Goal: Information Seeking & Learning: Learn about a topic

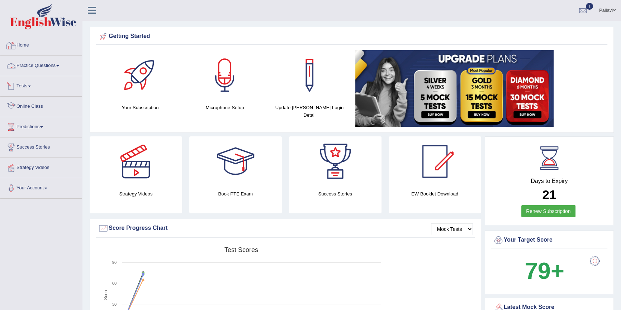
click at [33, 66] on link "Practice Questions" at bounding box center [41, 65] width 82 height 18
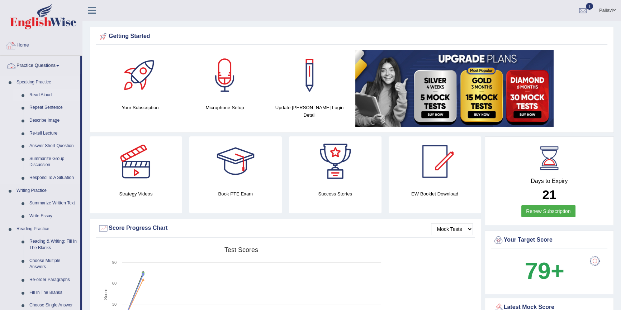
click at [37, 92] on link "Read Aloud" at bounding box center [53, 95] width 54 height 13
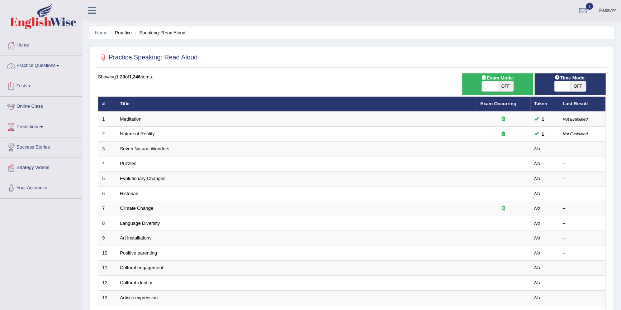
click at [46, 82] on link "Tests" at bounding box center [41, 85] width 82 height 18
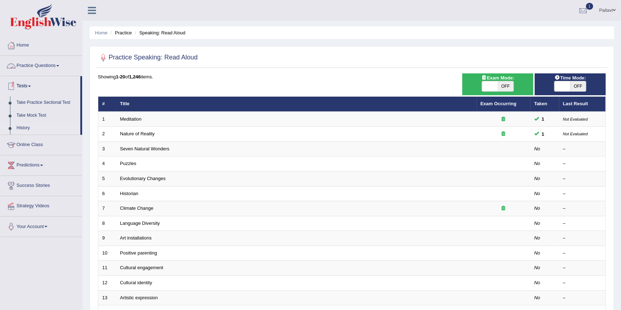
click at [27, 128] on link "History" at bounding box center [46, 128] width 67 height 13
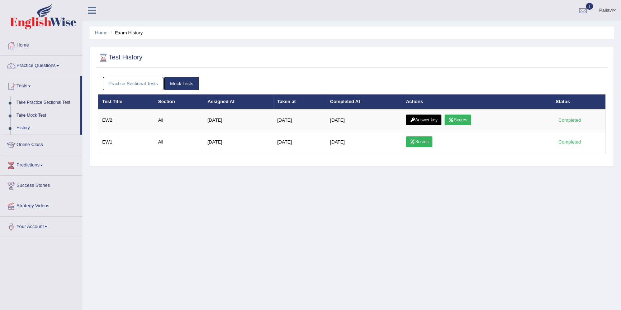
click at [424, 118] on link "Answer key" at bounding box center [423, 120] width 35 height 11
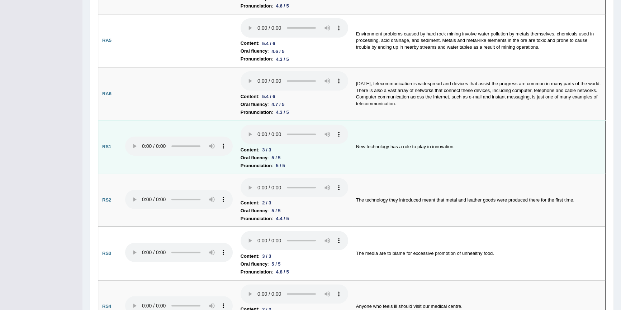
scroll to position [337, 0]
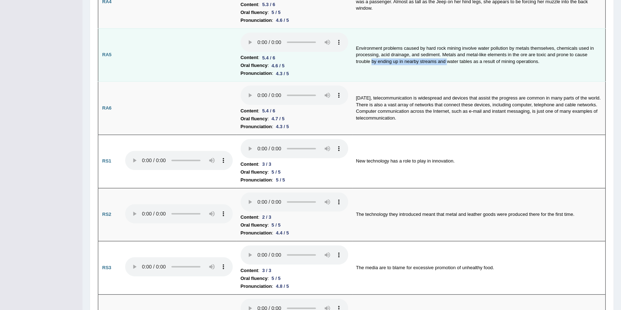
drag, startPoint x: 373, startPoint y: 62, endPoint x: 446, endPoint y: 64, distance: 73.2
click at [446, 64] on td "Environment problems caused by hard rock mining involve water pollution by meta…" at bounding box center [478, 54] width 253 height 53
click at [444, 69] on td "Environment problems caused by hard rock mining involve water pollution by meta…" at bounding box center [478, 54] width 253 height 53
drag, startPoint x: 494, startPoint y: 61, endPoint x: 541, endPoint y: 62, distance: 47.7
click at [541, 62] on td "Environment problems caused by hard rock mining involve water pollution by meta…" at bounding box center [478, 54] width 253 height 53
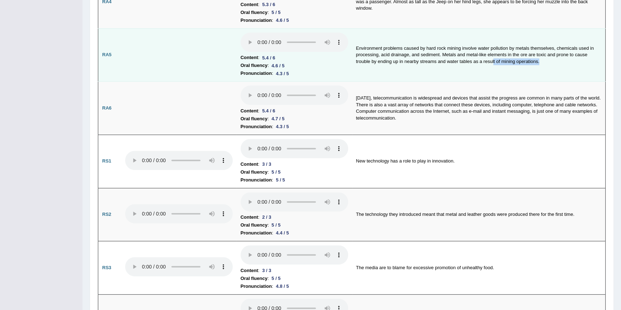
click at [541, 68] on td "Environment problems caused by hard rock mining involve water pollution by meta…" at bounding box center [478, 54] width 253 height 53
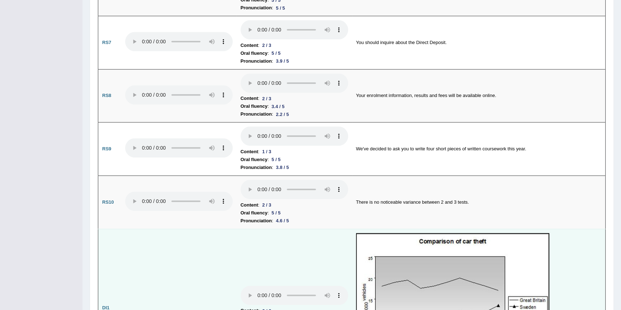
scroll to position [728, 0]
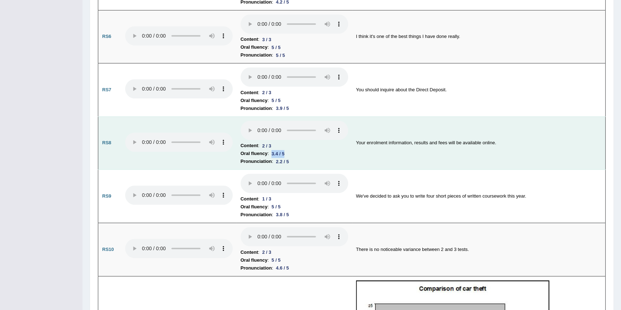
drag, startPoint x: 267, startPoint y: 151, endPoint x: 292, endPoint y: 151, distance: 24.7
click at [292, 151] on li "Oral fluency : 3.4 / 5" at bounding box center [295, 154] width 108 height 8
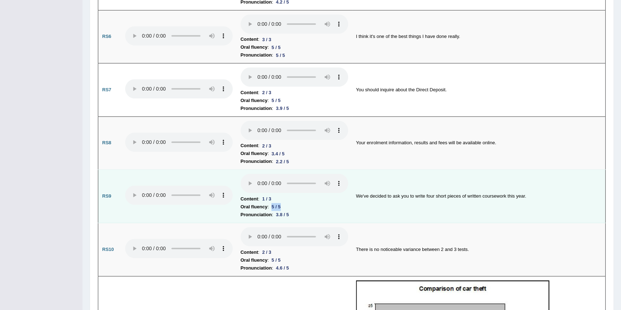
drag, startPoint x: 272, startPoint y: 203, endPoint x: 289, endPoint y: 203, distance: 16.9
click at [289, 203] on li "Oral fluency : 5 / 5" at bounding box center [295, 207] width 108 height 8
drag, startPoint x: 275, startPoint y: 211, endPoint x: 287, endPoint y: 211, distance: 12.2
click at [290, 211] on div "3.8 / 5" at bounding box center [282, 215] width 19 height 8
drag, startPoint x: 262, startPoint y: 195, endPoint x: 286, endPoint y: 195, distance: 24.7
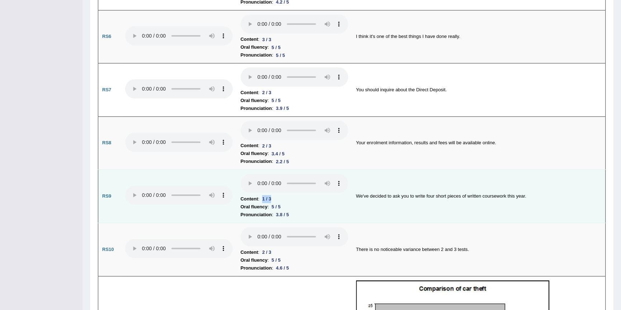
click at [286, 195] on li "Content : 1 / 3" at bounding box center [295, 199] width 108 height 8
click at [288, 195] on li "Content : 1 / 3" at bounding box center [295, 199] width 108 height 8
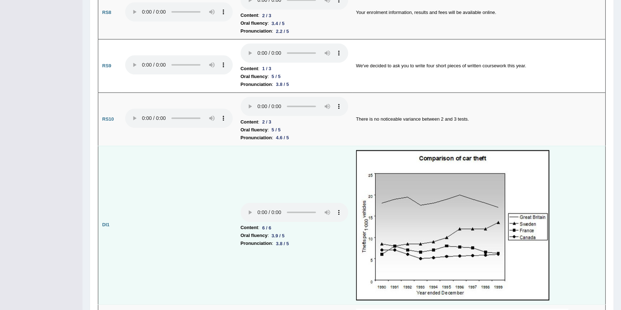
scroll to position [989, 0]
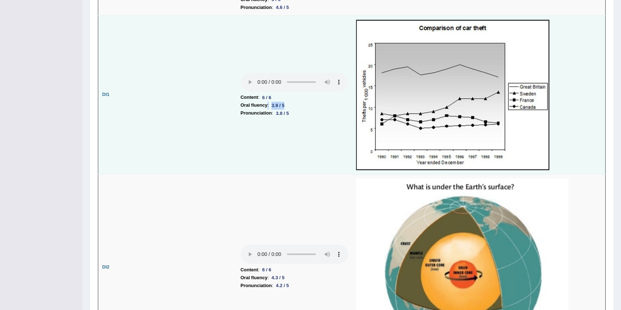
drag, startPoint x: 267, startPoint y: 104, endPoint x: 296, endPoint y: 104, distance: 29.0
click at [296, 104] on li "Oral fluency : 3.9 / 5" at bounding box center [295, 105] width 108 height 8
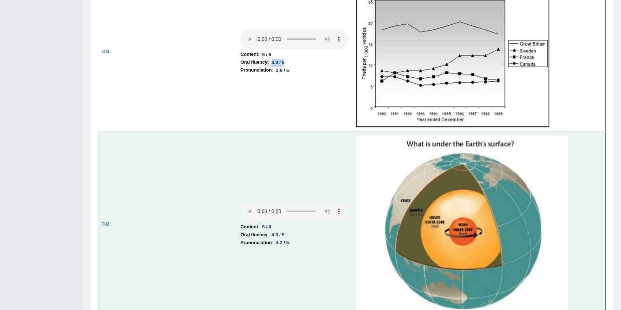
scroll to position [1087, 0]
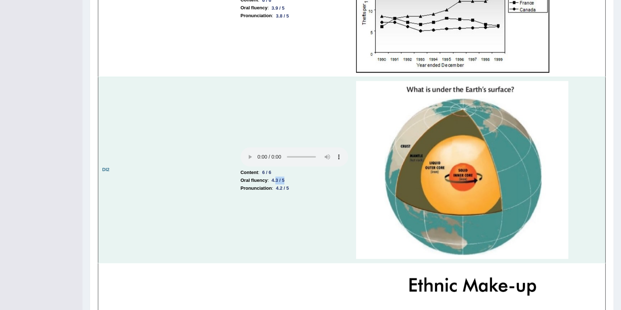
drag, startPoint x: 276, startPoint y: 175, endPoint x: 299, endPoint y: 177, distance: 23.0
click at [299, 177] on li "Oral fluency : 4.3 / 5" at bounding box center [295, 181] width 108 height 8
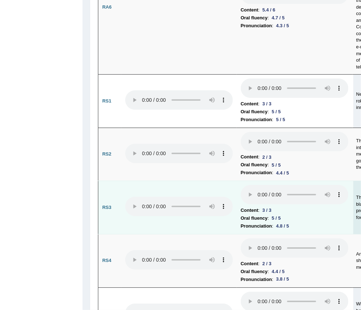
scroll to position [901, 0]
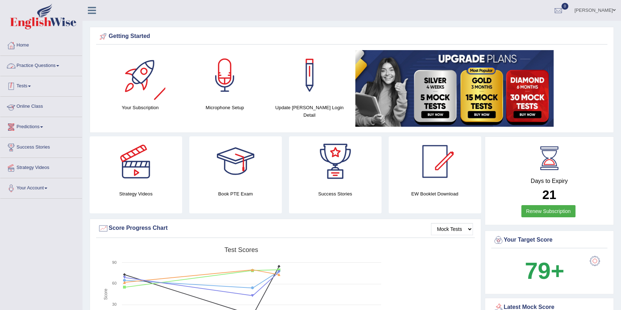
click at [39, 85] on link "Tests" at bounding box center [41, 85] width 82 height 18
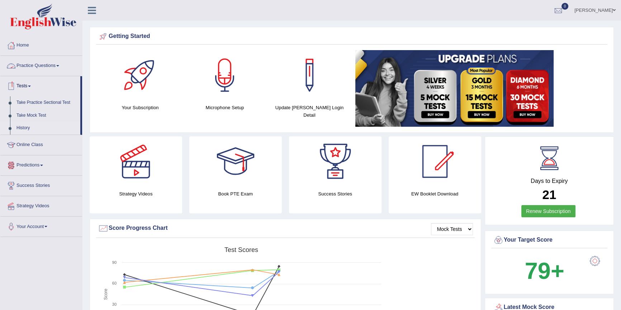
click at [16, 122] on link "History" at bounding box center [46, 128] width 67 height 13
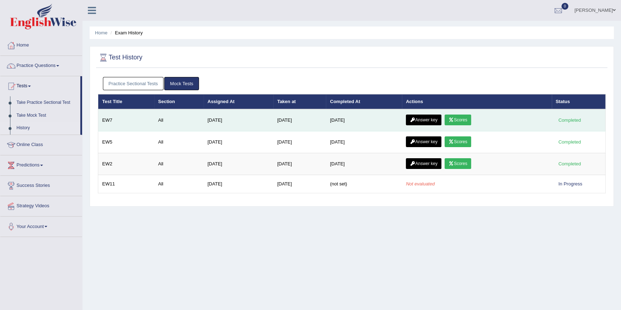
click at [426, 118] on link "Answer key" at bounding box center [423, 120] width 35 height 11
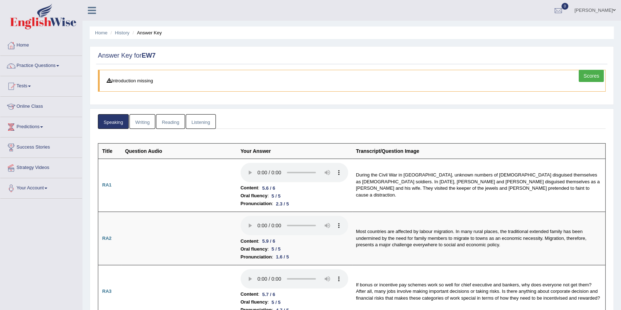
click at [153, 123] on link "Writing" at bounding box center [142, 121] width 26 height 15
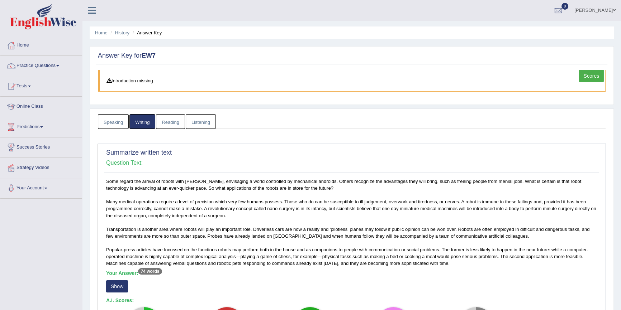
click at [140, 125] on link "Writing" at bounding box center [142, 121] width 26 height 15
click at [156, 125] on link "Reading" at bounding box center [170, 121] width 29 height 15
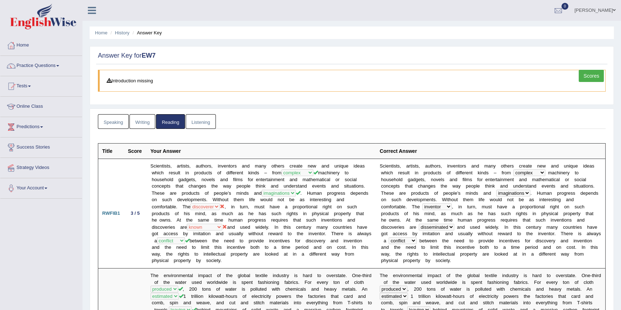
click at [139, 125] on link "Writing" at bounding box center [142, 121] width 26 height 15
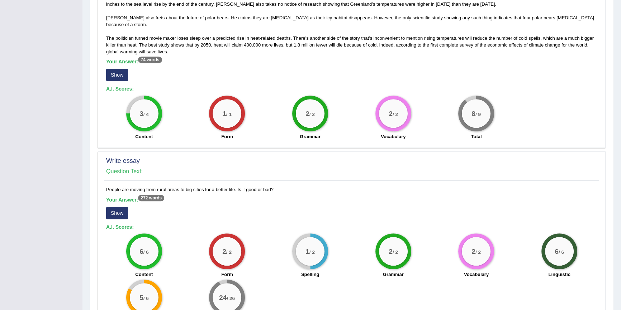
scroll to position [507, 0]
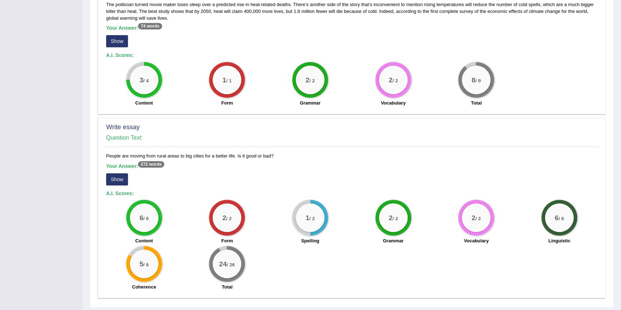
click at [113, 173] on button "Show" at bounding box center [117, 179] width 22 height 12
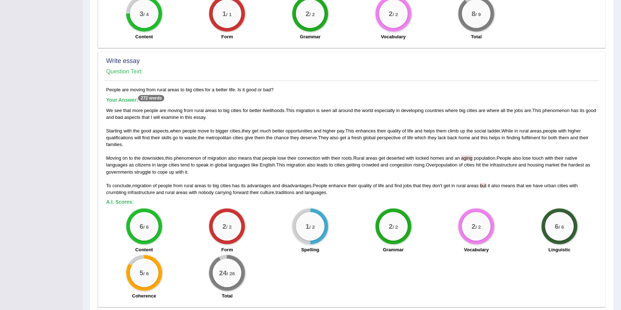
scroll to position [582, 0]
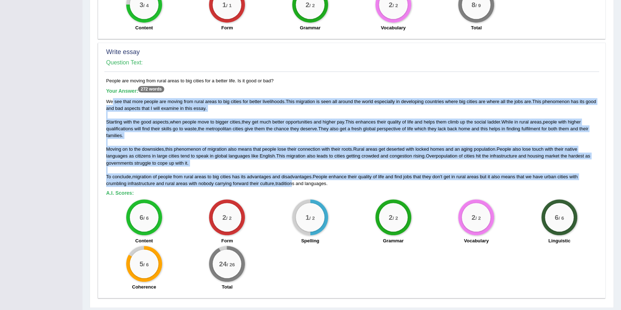
drag, startPoint x: 293, startPoint y: 160, endPoint x: 113, endPoint y: 82, distance: 196.0
click at [113, 98] on div "We see that more people are moving from rural areas to big cities for better li…" at bounding box center [351, 142] width 491 height 89
click at [186, 98] on div "We see that more people are moving from rural areas to big cities for better li…" at bounding box center [351, 142] width 491 height 89
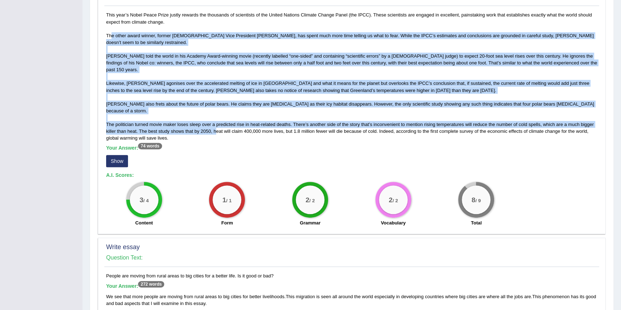
drag, startPoint x: 215, startPoint y: 111, endPoint x: 112, endPoint y: 37, distance: 126.7
click at [112, 37] on div "This year’s Nobel Peace Prize justly rewards the thousands of scientists of the…" at bounding box center [351, 120] width 495 height 219
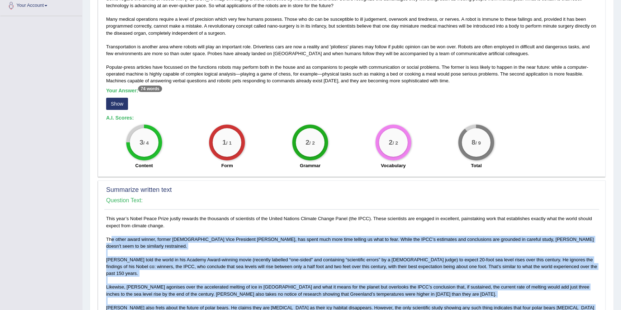
scroll to position [126, 0]
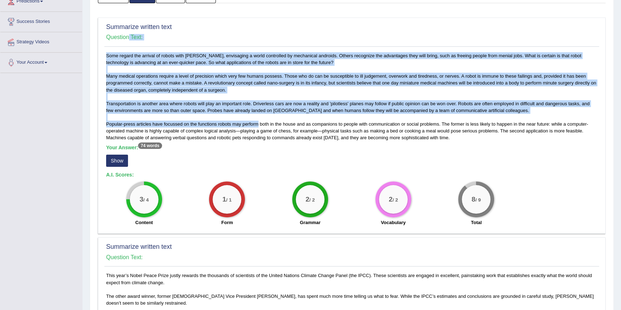
drag, startPoint x: 256, startPoint y: 122, endPoint x: 129, endPoint y: 42, distance: 150.5
click at [129, 42] on div "Summarize written text Question Text: Some regard the arrival of robots with dr…" at bounding box center [352, 126] width 508 height 216
click at [156, 68] on div "Some regard the arrival of robots with [PERSON_NAME], envisaging a world contro…" at bounding box center [351, 141] width 495 height 178
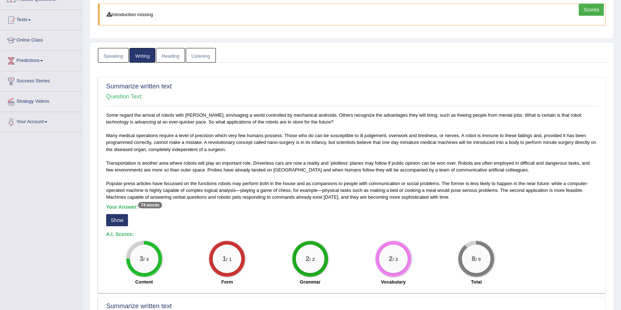
scroll to position [0, 0]
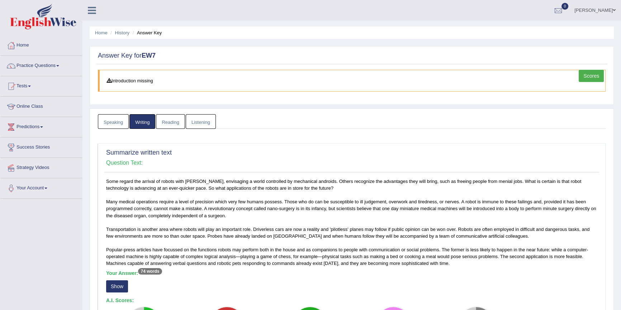
click at [172, 120] on link "Reading" at bounding box center [170, 121] width 29 height 15
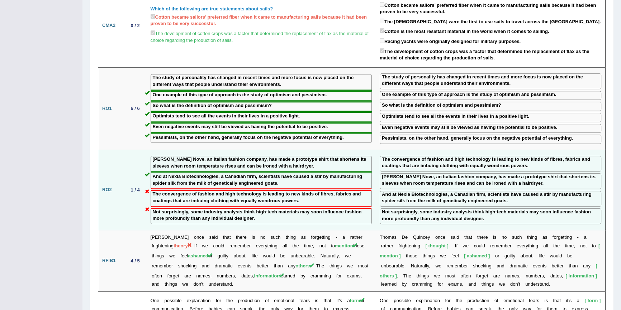
scroll to position [977, 0]
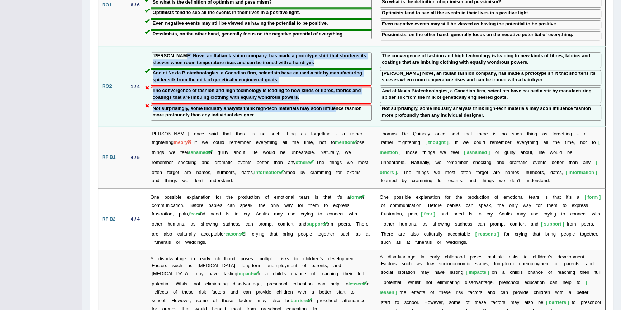
drag, startPoint x: 179, startPoint y: 41, endPoint x: 335, endPoint y: 94, distance: 164.8
click at [335, 94] on td "[PERSON_NAME] Nove, an Italian fashion company, has made a prototype shirt that…" at bounding box center [261, 86] width 229 height 81
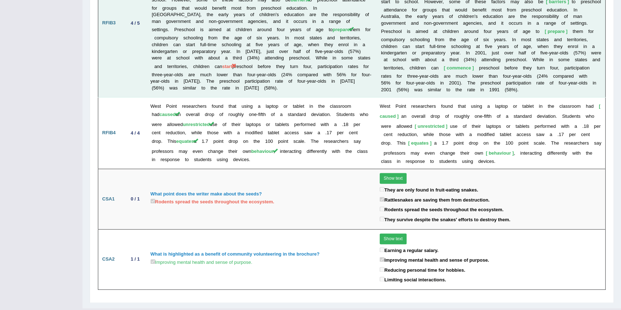
scroll to position [1279, 0]
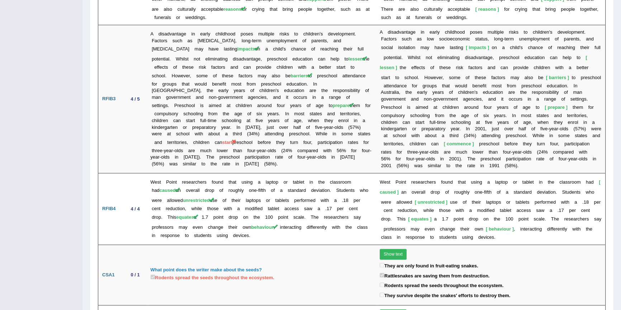
drag, startPoint x: 321, startPoint y: 108, endPoint x: 313, endPoint y: 52, distance: 56.1
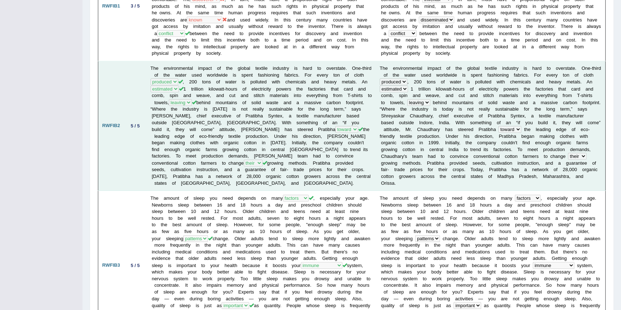
scroll to position [29, 0]
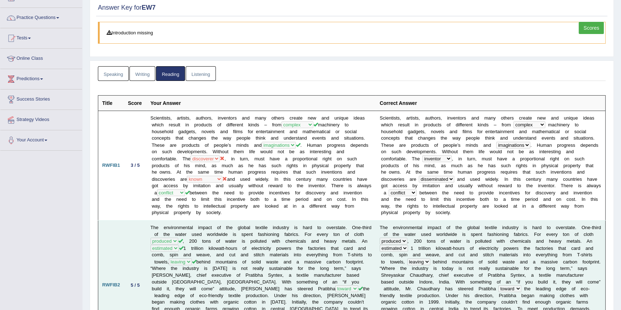
drag, startPoint x: 267, startPoint y: 84, endPoint x: 261, endPoint y: 30, distance: 54.9
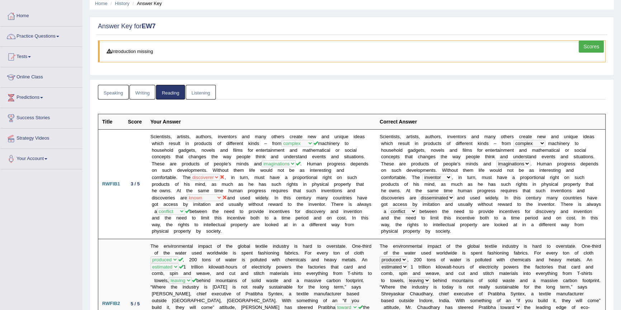
click at [204, 92] on link "Listening" at bounding box center [201, 92] width 30 height 15
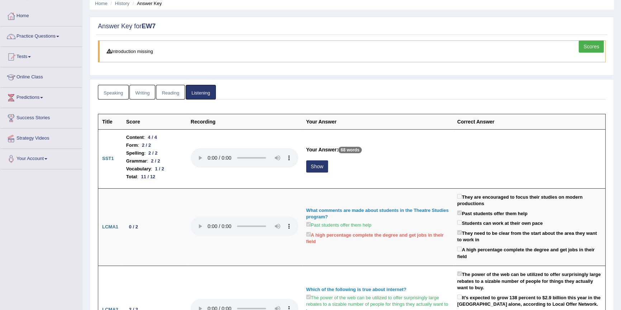
click at [163, 99] on link "Reading" at bounding box center [170, 92] width 29 height 15
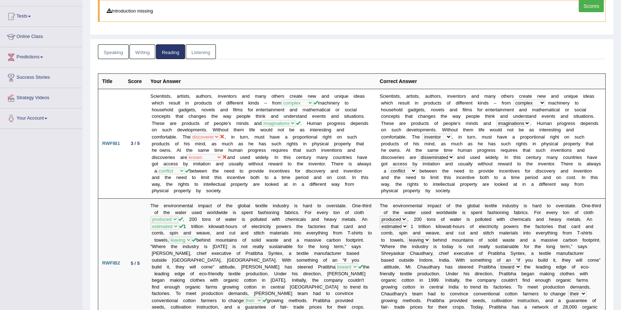
scroll to position [0, 0]
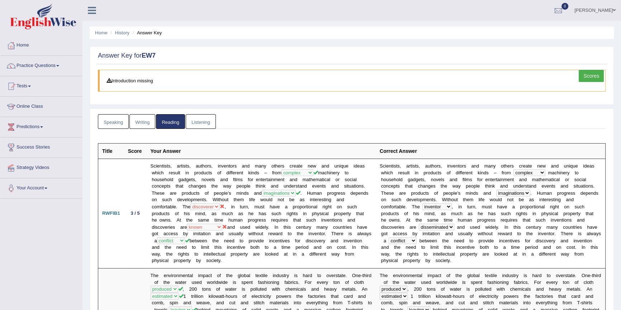
click at [144, 118] on link "Writing" at bounding box center [142, 121] width 26 height 15
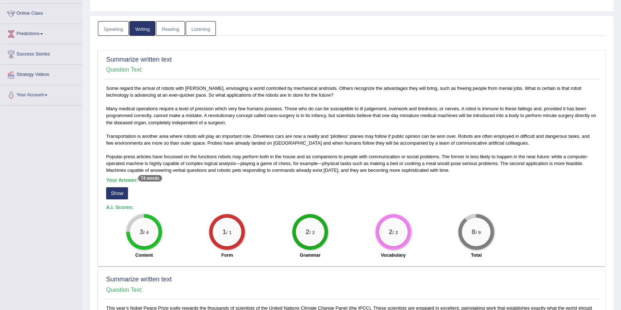
scroll to position [163, 0]
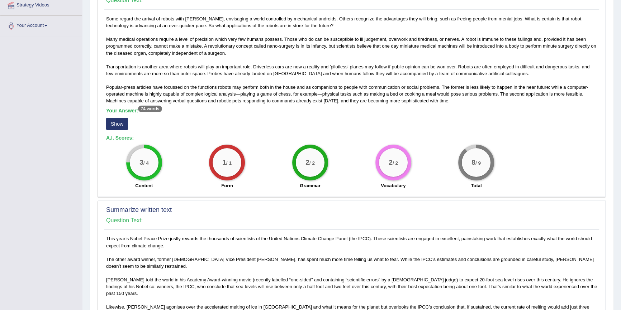
click at [119, 125] on button "Show" at bounding box center [117, 124] width 22 height 12
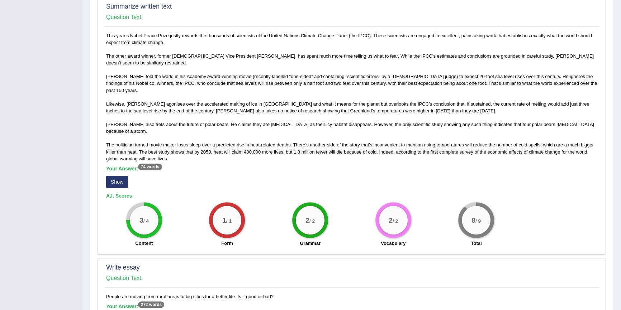
scroll to position [423, 0]
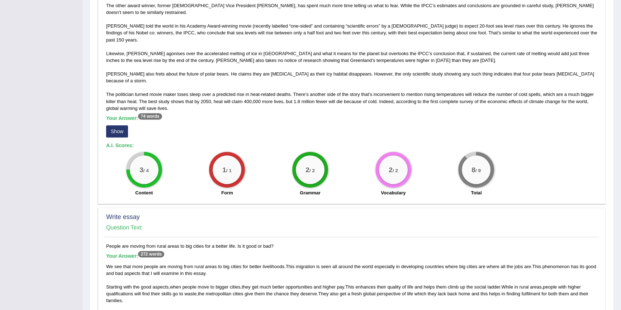
click at [108, 125] on button "Show" at bounding box center [117, 131] width 22 height 12
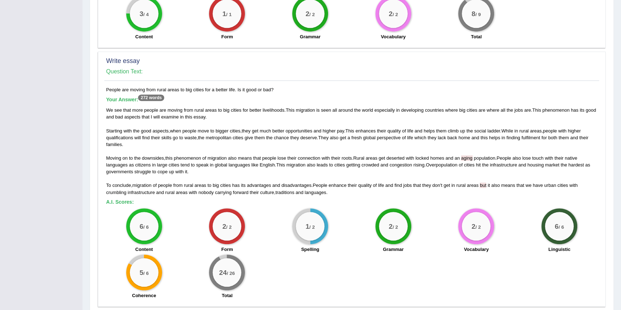
scroll to position [588, 0]
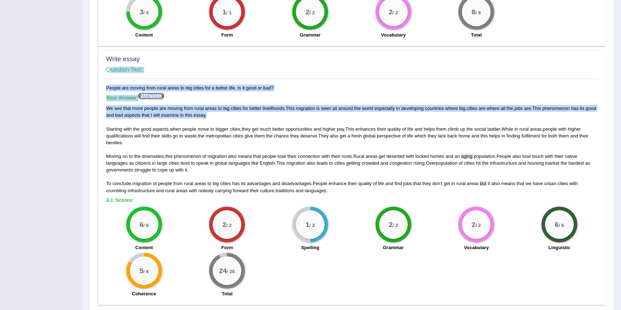
drag, startPoint x: 100, startPoint y: 76, endPoint x: 463, endPoint y: 89, distance: 363.7
click at [463, 89] on div "Write essay Question Text: People are moving from rural areas to big cities for…" at bounding box center [352, 178] width 508 height 256
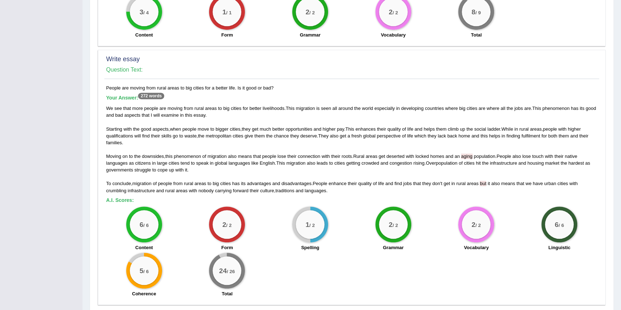
click at [169, 133] on span "skills" at bounding box center [166, 135] width 10 height 5
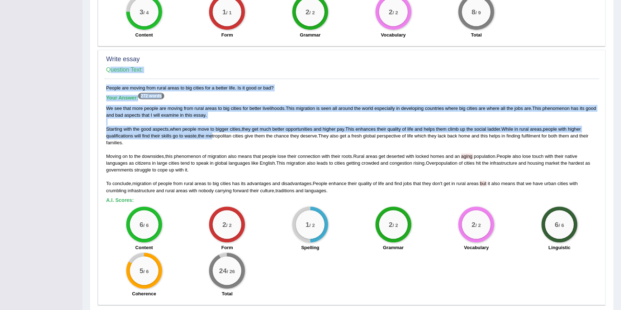
drag, startPoint x: 99, startPoint y: 101, endPoint x: 212, endPoint y: 104, distance: 113.7
click at [212, 104] on div "Write essay Question Text: People are moving from rural areas to big cities for…" at bounding box center [352, 178] width 508 height 256
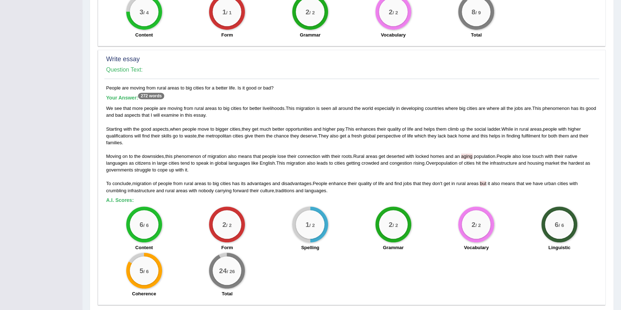
click at [297, 116] on div "We see that more people are moving from rural areas to big cities for better li…" at bounding box center [351, 149] width 491 height 89
drag, startPoint x: 244, startPoint y: 101, endPoint x: 350, endPoint y: 100, distance: 106.5
click at [350, 105] on div "We see that more people are moving from rural areas to big cities for better li…" at bounding box center [351, 149] width 491 height 89
click at [410, 111] on div "We see that more people are moving from rural areas to big cities for better li…" at bounding box center [351, 149] width 491 height 89
drag, startPoint x: 387, startPoint y: 101, endPoint x: 416, endPoint y: 97, distance: 28.5
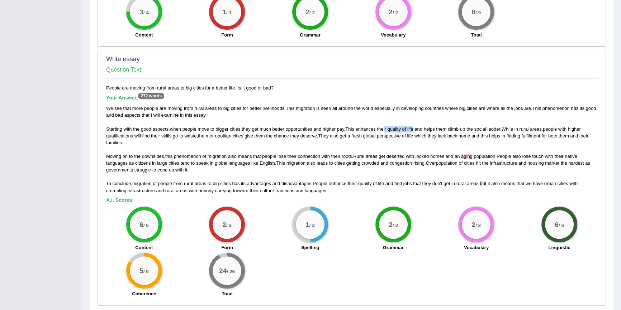
click at [416, 105] on div "We see that more people are moving from rural areas to big cities for better li…" at bounding box center [351, 149] width 491 height 89
drag, startPoint x: 425, startPoint y: 99, endPoint x: 505, endPoint y: 103, distance: 79.3
click at [505, 105] on div "We see that more people are moving from rural areas to big cities for better li…" at bounding box center [351, 149] width 491 height 89
click at [319, 108] on div "We see that more people are moving from rural areas to big cities for better li…" at bounding box center [351, 149] width 491 height 89
drag, startPoint x: 355, startPoint y: 128, endPoint x: 448, endPoint y: 129, distance: 93.6
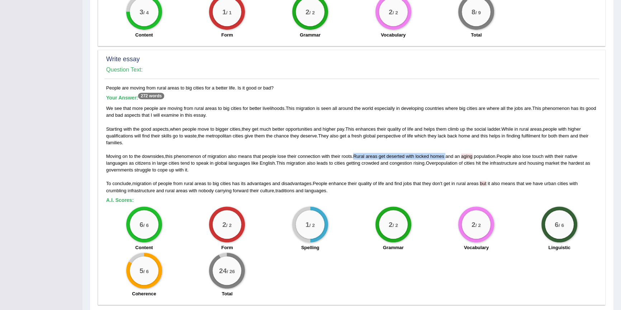
click at [448, 129] on div "We see that more people are moving from rural areas to big cities for better li…" at bounding box center [351, 149] width 491 height 89
drag, startPoint x: 498, startPoint y: 128, endPoint x: 456, endPoint y: 127, distance: 42.0
click at [456, 127] on div "We see that more people are moving from rural areas to big cities for better li…" at bounding box center [351, 149] width 491 height 89
click at [470, 146] on div "We see that more people are moving from rural areas to big cities for better li…" at bounding box center [351, 149] width 491 height 89
drag, startPoint x: 499, startPoint y: 127, endPoint x: 582, endPoint y: 132, distance: 82.6
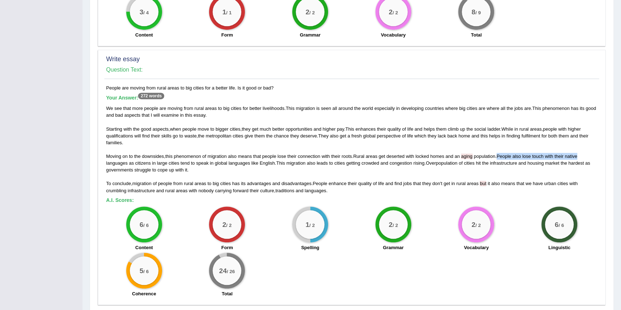
click at [582, 132] on div "We see that more people are moving from rural areas to big cities for better li…" at bounding box center [351, 149] width 491 height 89
click at [513, 161] on span "infrastructure" at bounding box center [503, 163] width 27 height 5
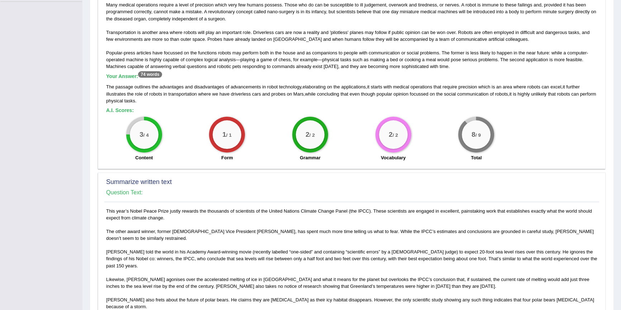
scroll to position [132, 0]
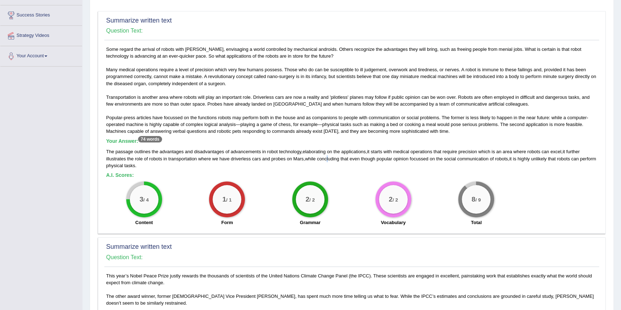
drag, startPoint x: 454, startPoint y: 187, endPoint x: 329, endPoint y: 161, distance: 127.1
click at [329, 160] on span "concluding" at bounding box center [328, 158] width 22 height 5
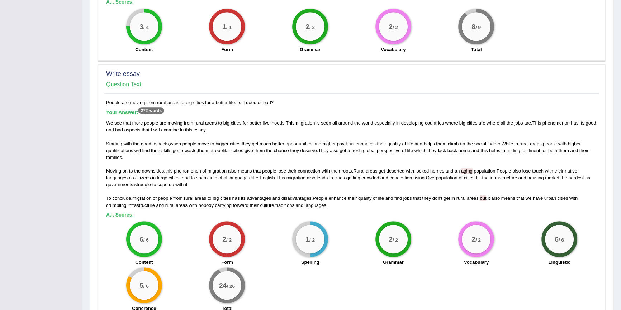
scroll to position [588, 0]
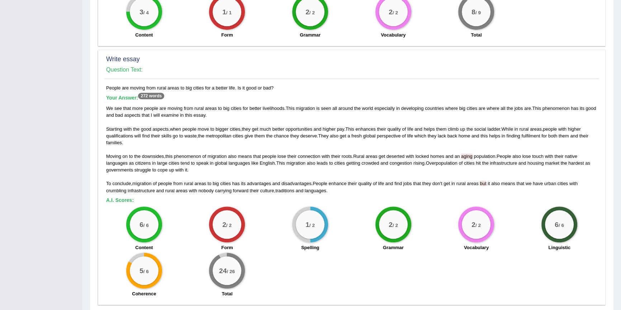
drag, startPoint x: 554, startPoint y: 110, endPoint x: 537, endPoint y: 119, distance: 19.4
click at [553, 111] on div "We see that more people are moving from rural areas to big cities for better li…" at bounding box center [351, 149] width 491 height 89
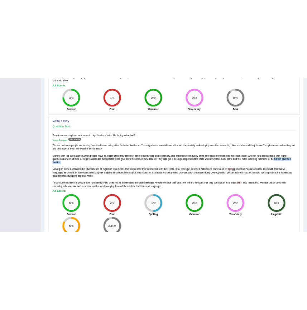
scroll to position [523, 0]
